Goal: Task Accomplishment & Management: Complete application form

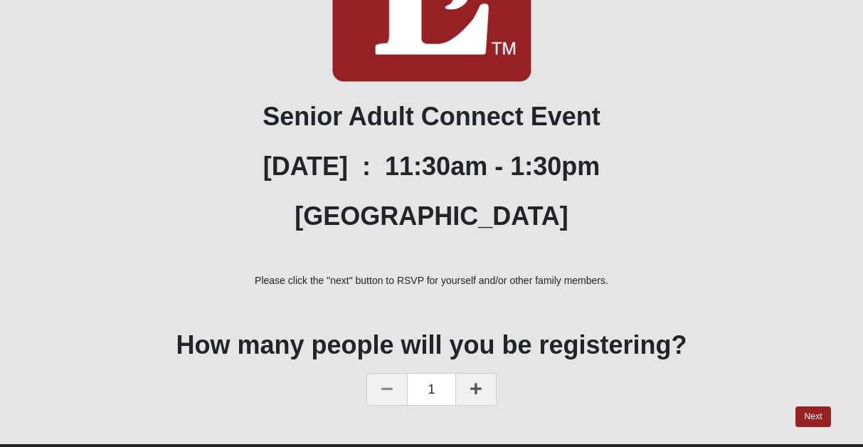
scroll to position [314, 0]
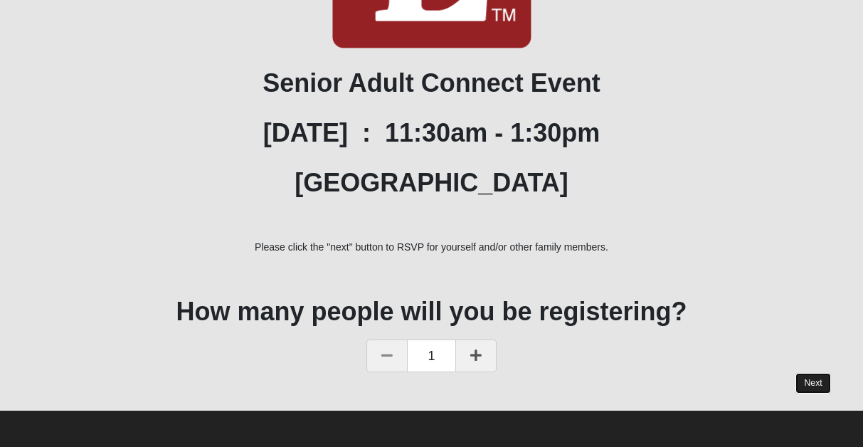
click at [814, 384] on link "Next" at bounding box center [813, 383] width 35 height 21
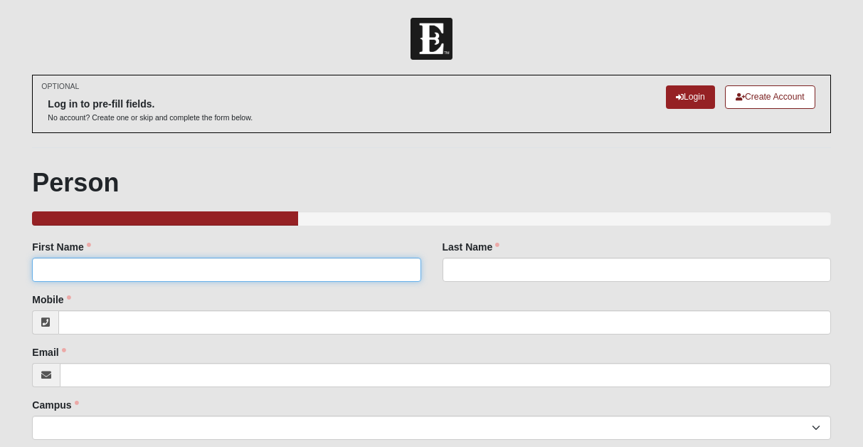
click at [185, 275] on input "First Name" at bounding box center [226, 270] width 389 height 24
type input "[PERSON_NAME]"
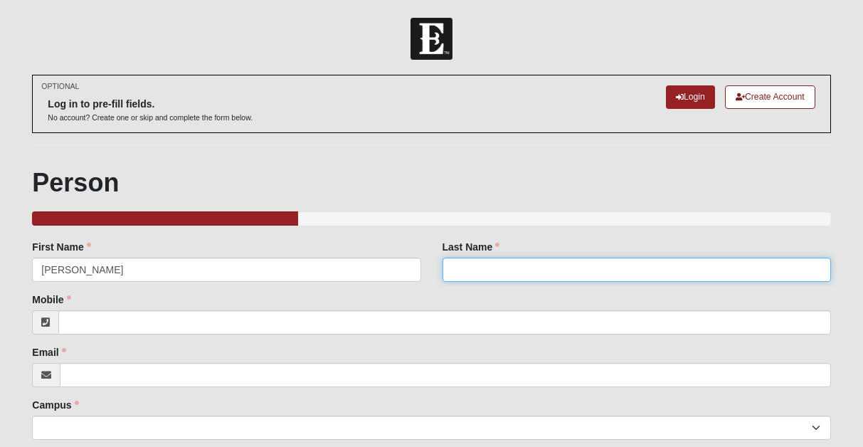
type input "[PERSON_NAME]"
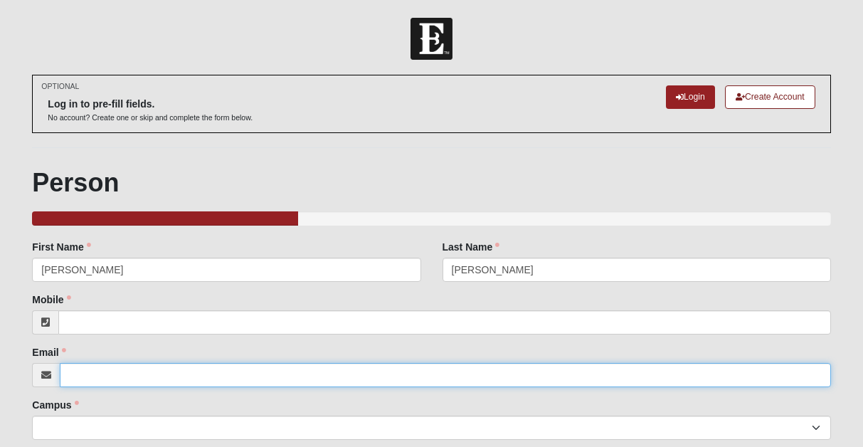
type input "[EMAIL_ADDRESS][DOMAIN_NAME]"
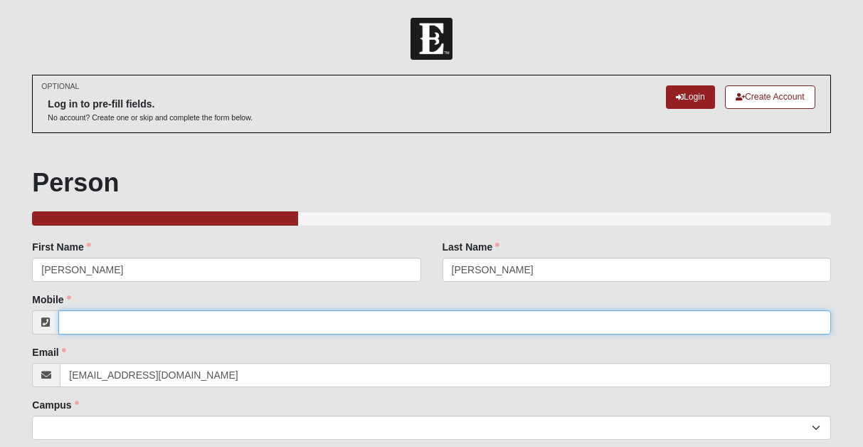
click at [153, 330] on input "Mobile" at bounding box center [444, 322] width 772 height 24
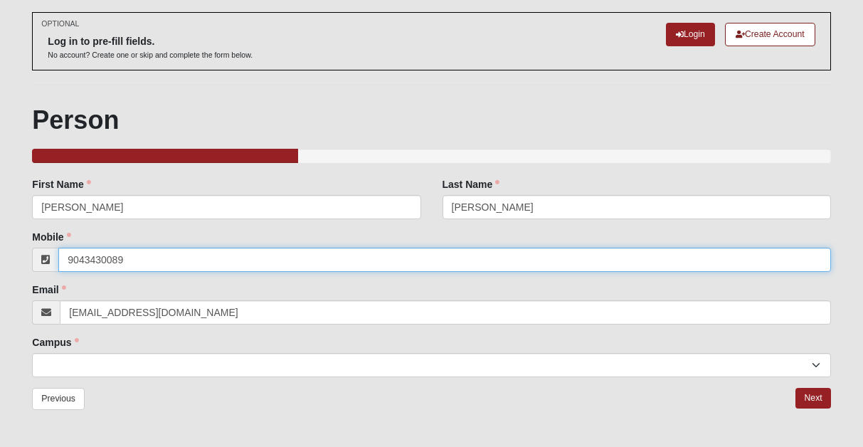
scroll to position [100, 0]
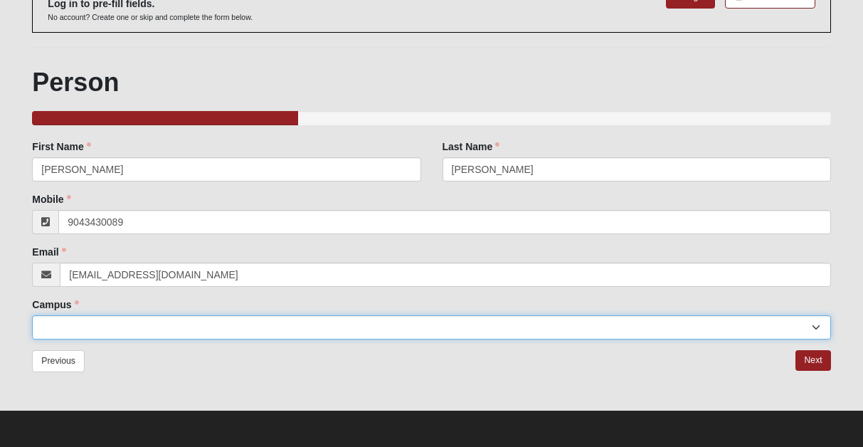
type input "[PHONE_NUMBER]"
click at [120, 325] on select "[GEOGRAPHIC_DATA] [GEOGRAPHIC_DATA] (Coming Soon) Eleven22 Online [PERSON_NAME]…" at bounding box center [431, 327] width 799 height 24
select select "3"
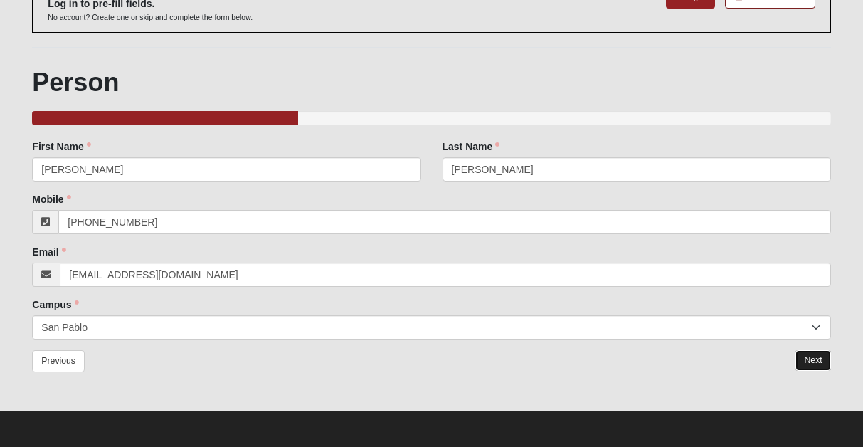
click at [809, 357] on link "Next" at bounding box center [813, 360] width 35 height 21
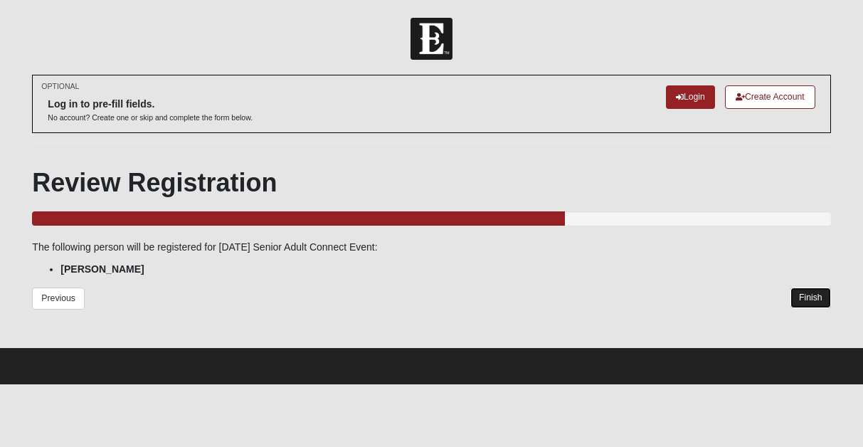
click at [811, 295] on link "Finish" at bounding box center [811, 298] width 41 height 21
